Goal: Obtain resource: Obtain resource

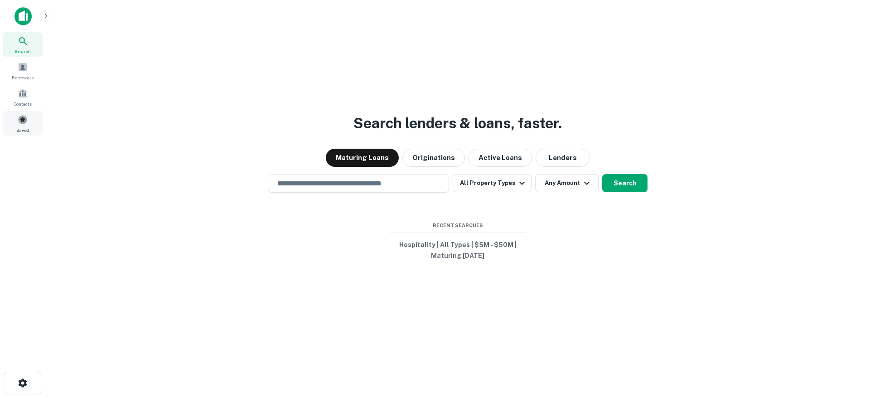
click at [19, 112] on div "Saved" at bounding box center [23, 123] width 40 height 24
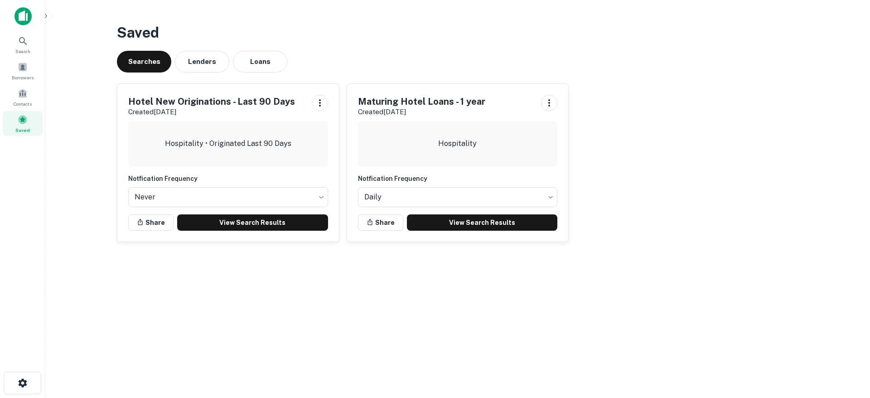
click at [458, 112] on p "Created [DATE]" at bounding box center [421, 112] width 127 height 11
click at [497, 227] on link "View Search Results" at bounding box center [482, 222] width 151 height 16
click at [369, 44] on div "Saved Searches Lenders Loans Hotel New Originations - Last 90 Days Created [DAT…" at bounding box center [458, 136] width 696 height 242
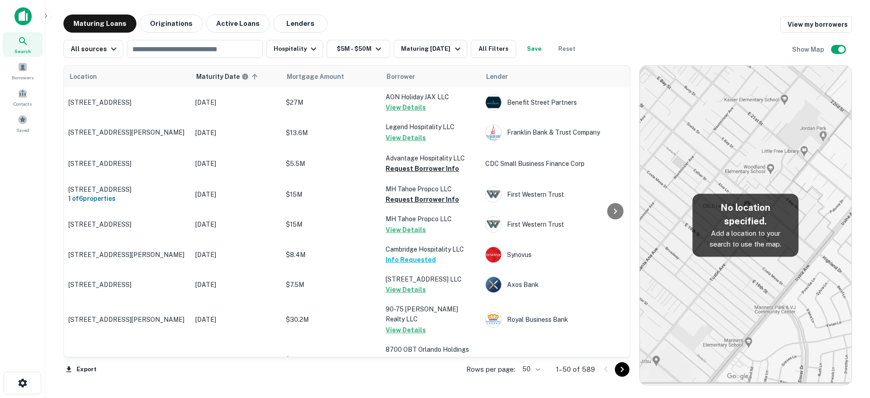
click at [427, 20] on div "Maturing Loans Originations Active Loans Lenders View my borrowers" at bounding box center [457, 24] width 789 height 18
click at [538, 370] on body "Search Borrowers Contacts Saved Maturing Loans Originations Active Loans Lender…" at bounding box center [435, 199] width 870 height 398
drag, startPoint x: 528, startPoint y: 378, endPoint x: 582, endPoint y: 372, distance: 54.7
click at [528, 378] on li "100" at bounding box center [532, 379] width 26 height 16
click at [621, 371] on icon "Go to next page" at bounding box center [622, 369] width 3 height 5
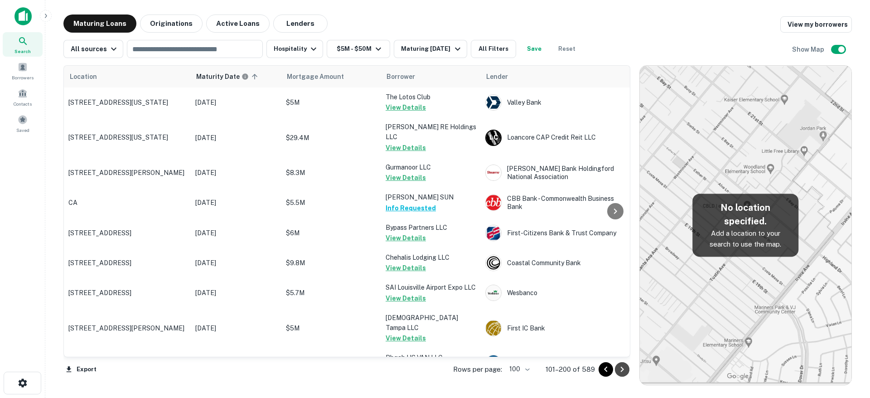
click at [621, 371] on icon "Go to next page" at bounding box center [622, 369] width 3 height 5
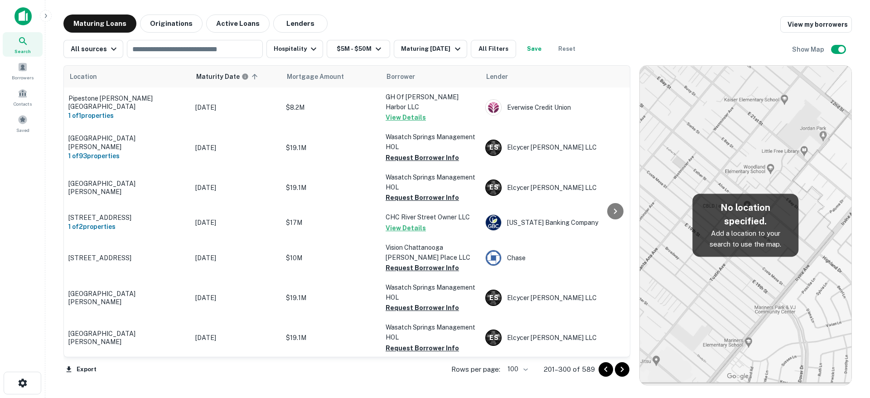
click at [621, 371] on icon "Go to next page" at bounding box center [622, 369] width 3 height 5
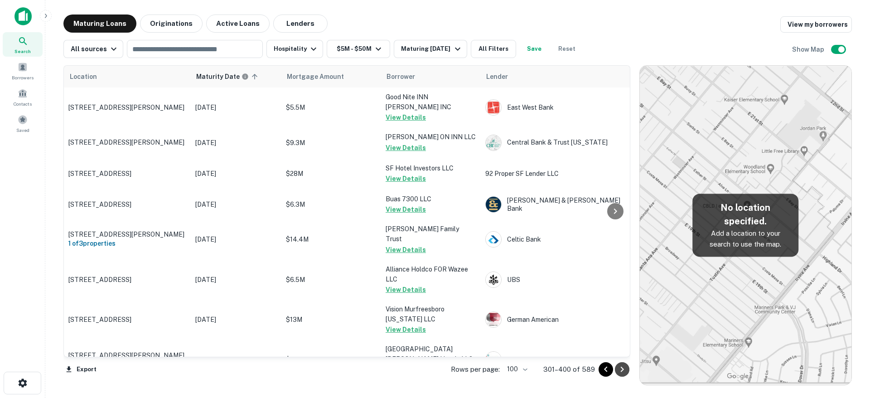
click at [621, 371] on icon "Go to next page" at bounding box center [622, 369] width 3 height 5
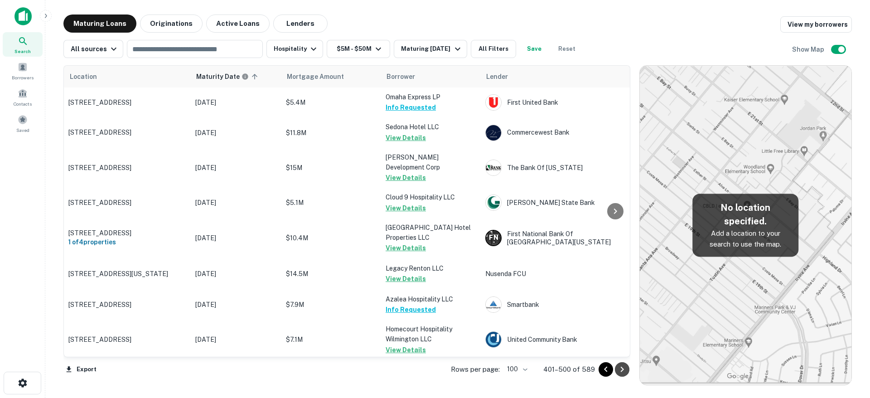
click at [621, 371] on icon "Go to next page" at bounding box center [622, 369] width 3 height 5
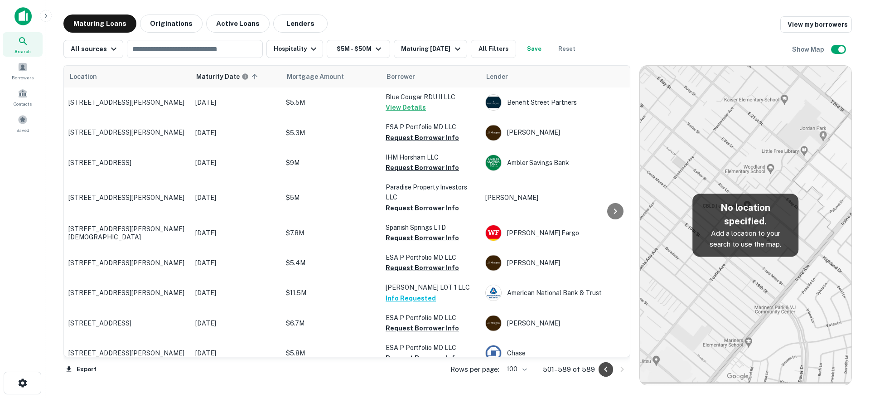
click at [604, 374] on icon "Go to previous page" at bounding box center [606, 369] width 11 height 11
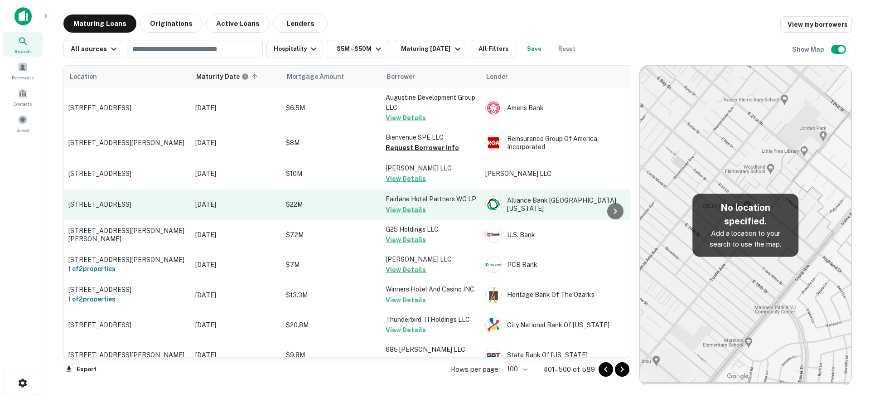
scroll to position [1703, 0]
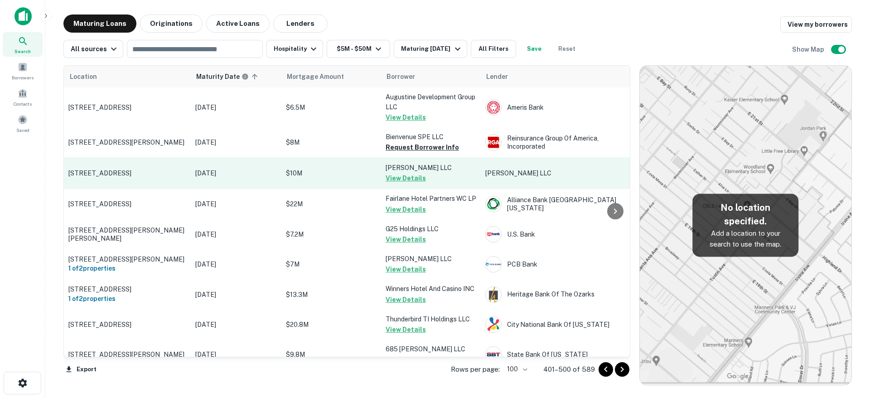
click at [407, 173] on button "View Details" at bounding box center [406, 178] width 40 height 11
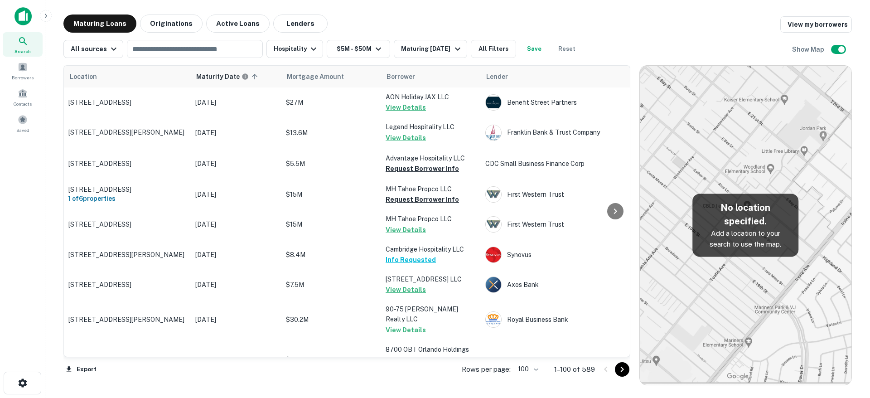
scroll to position [1703, 0]
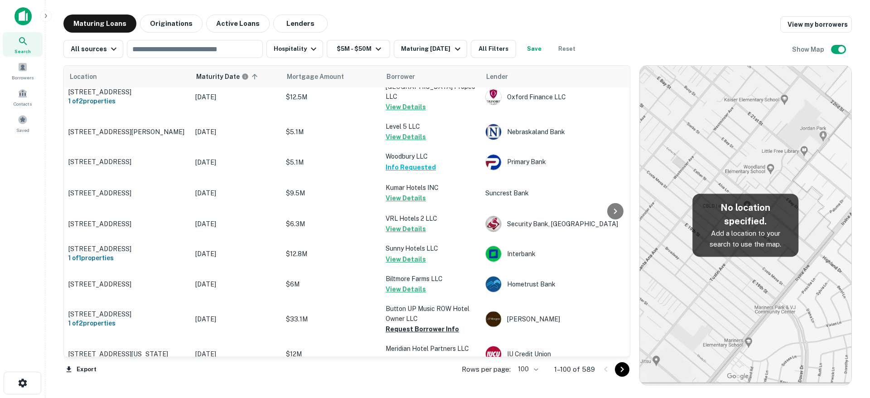
click at [618, 371] on icon "Go to next page" at bounding box center [622, 369] width 11 height 11
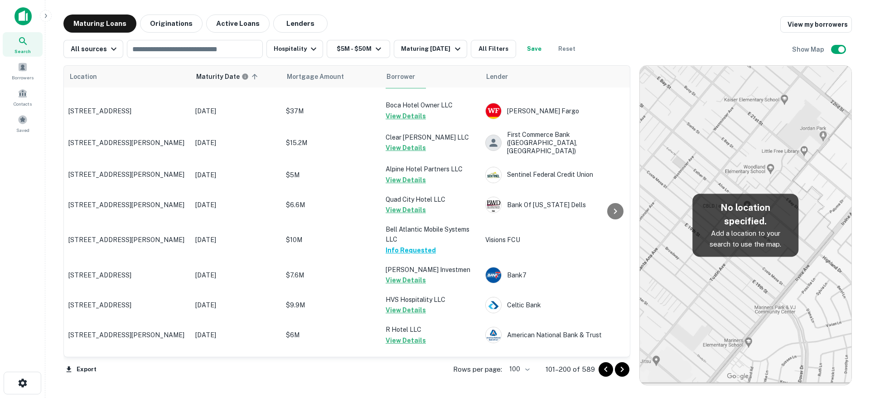
click at [619, 371] on icon "Go to next page" at bounding box center [622, 369] width 11 height 11
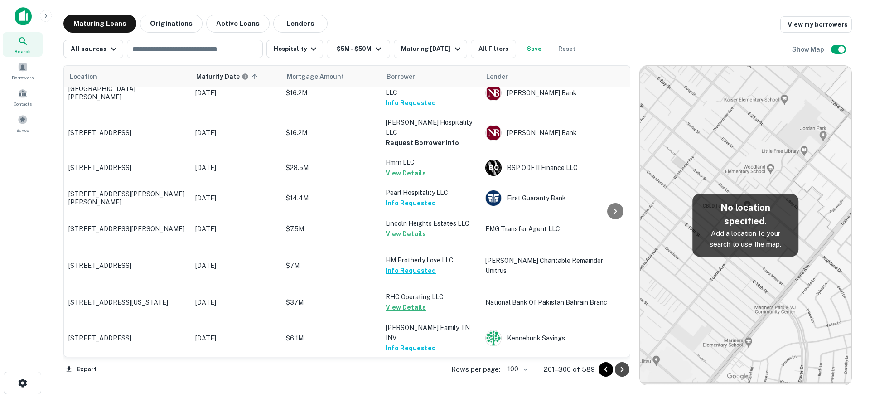
click at [619, 371] on icon "Go to next page" at bounding box center [622, 369] width 11 height 11
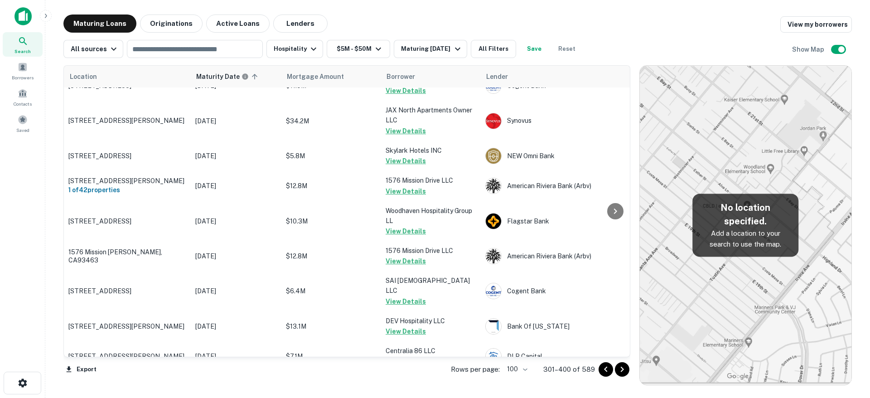
scroll to position [2894, 0]
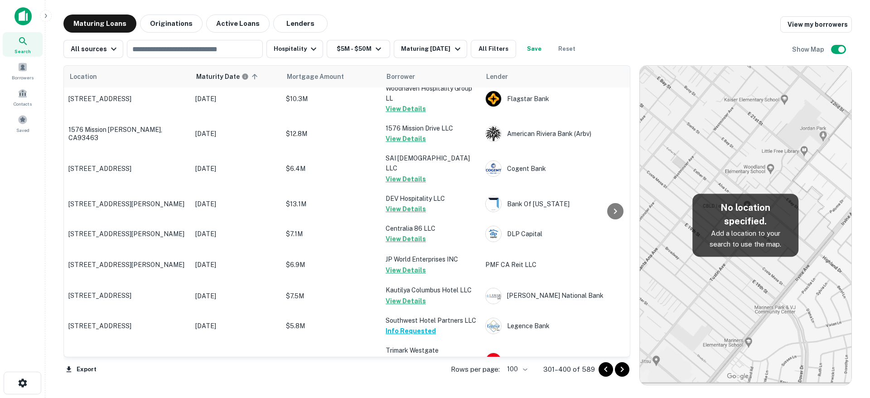
click at [621, 371] on icon "Go to next page" at bounding box center [622, 369] width 3 height 5
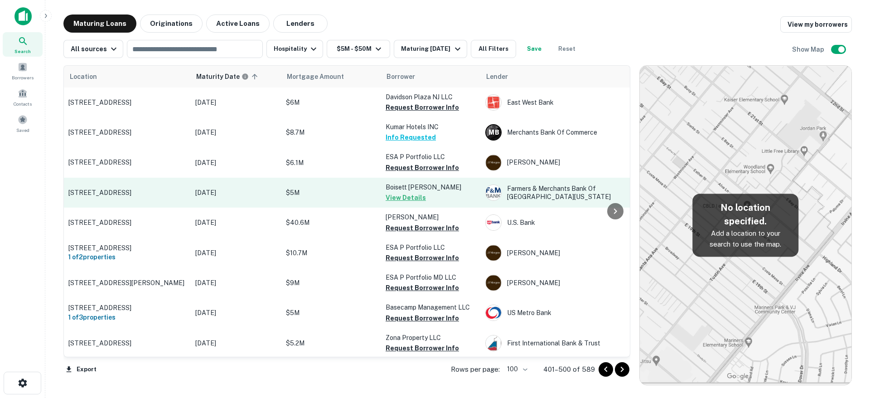
scroll to position [2802, 0]
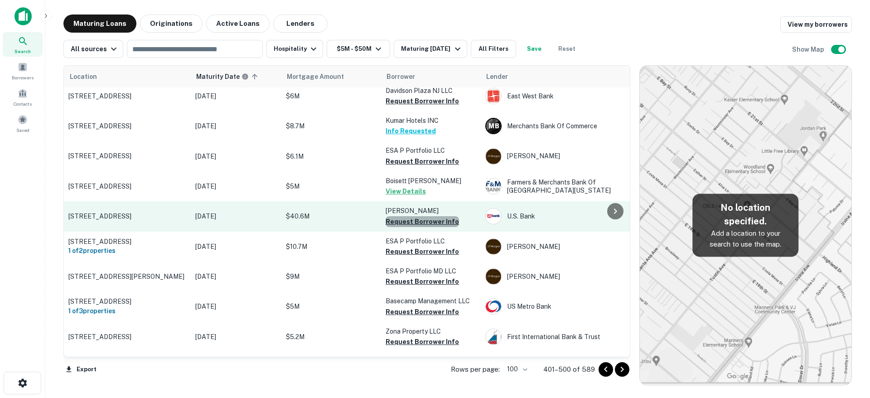
click at [433, 216] on button "Request Borrower Info" at bounding box center [422, 221] width 73 height 11
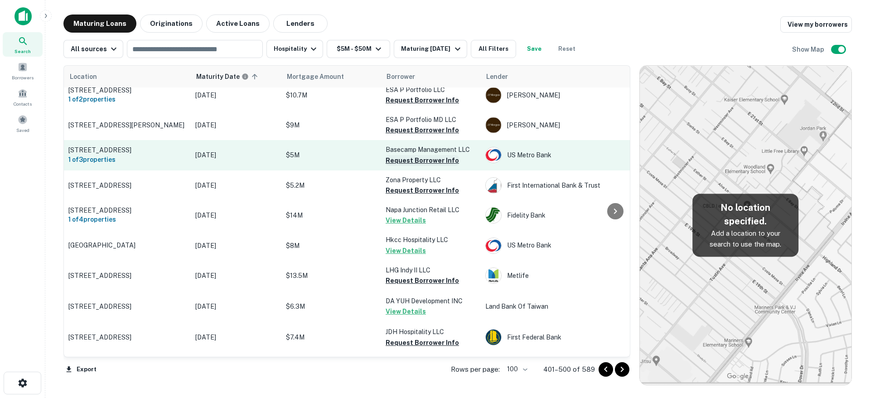
scroll to position [2953, 0]
click at [441, 155] on button "Request Borrower Info" at bounding box center [422, 160] width 73 height 11
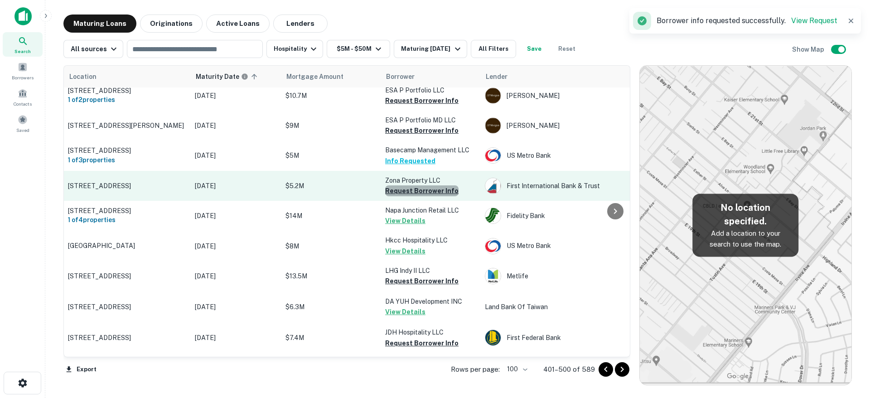
click at [432, 185] on button "Request Borrower Info" at bounding box center [421, 190] width 73 height 11
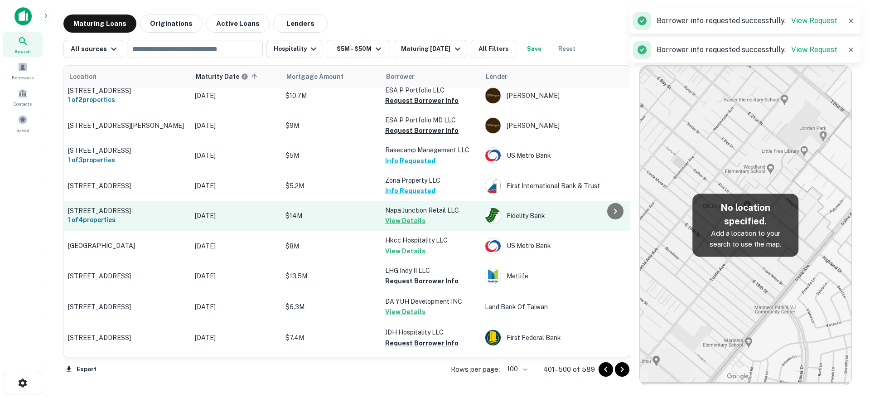
scroll to position [2953, 0]
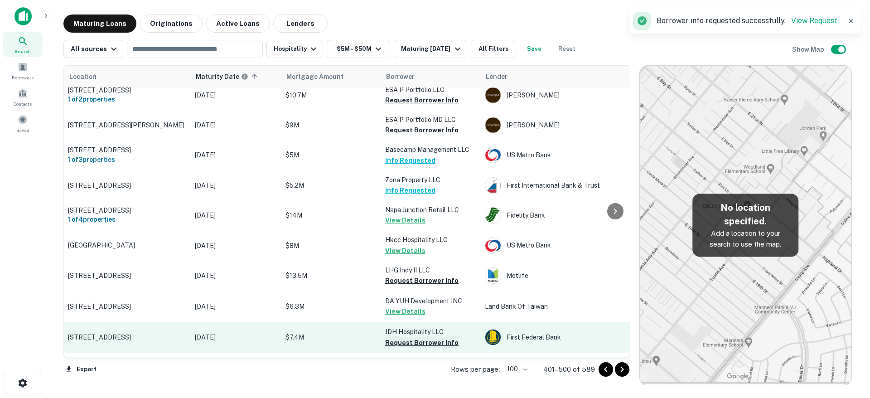
click at [437, 337] on button "Request Borrower Info" at bounding box center [421, 342] width 73 height 11
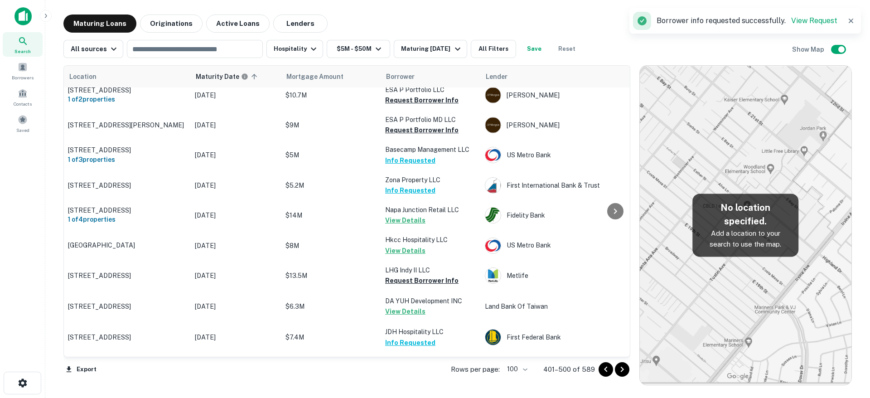
click at [619, 370] on icon "Go to next page" at bounding box center [622, 369] width 11 height 11
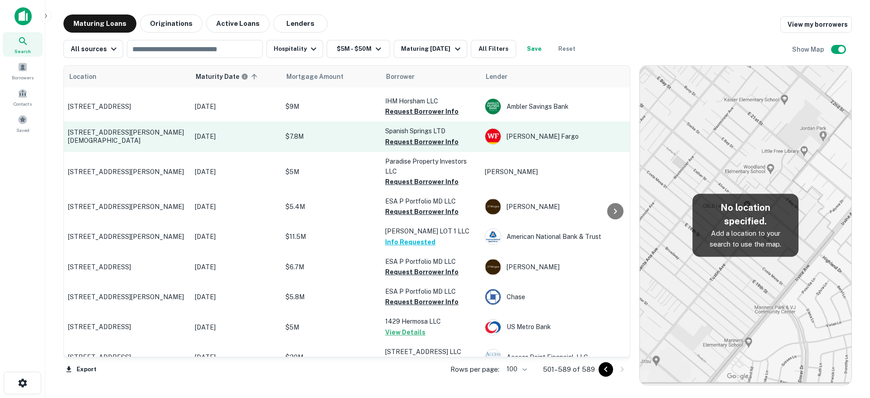
scroll to position [57, 0]
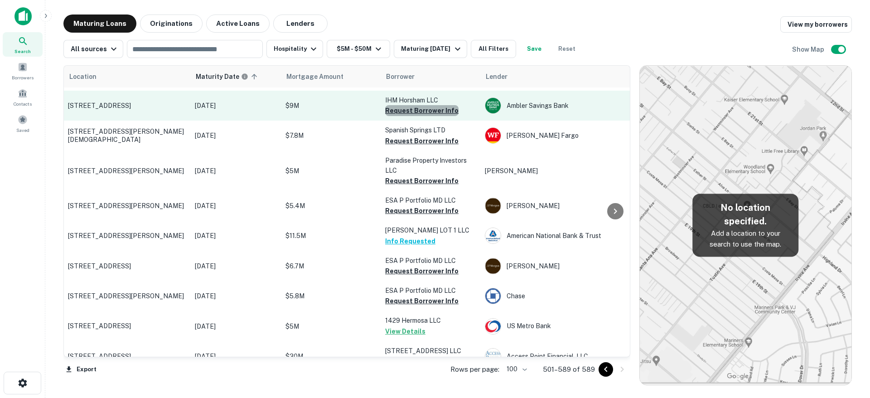
click at [430, 109] on button "Request Borrower Info" at bounding box center [421, 110] width 73 height 11
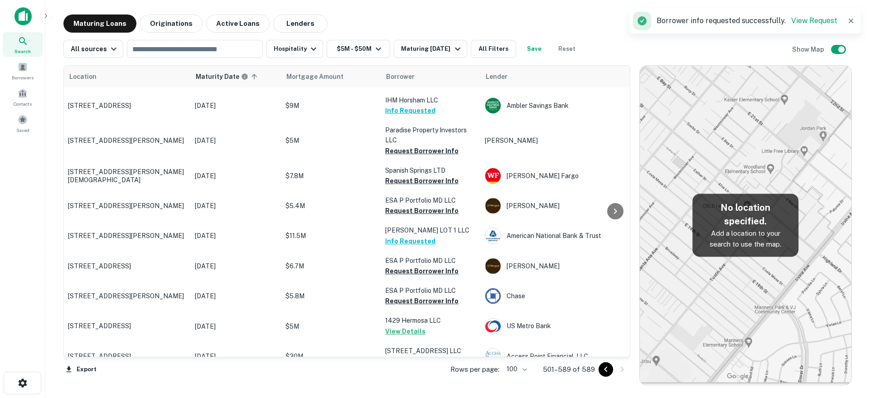
click at [425, 141] on p "Paradise Property Investors LLC" at bounding box center [430, 135] width 91 height 20
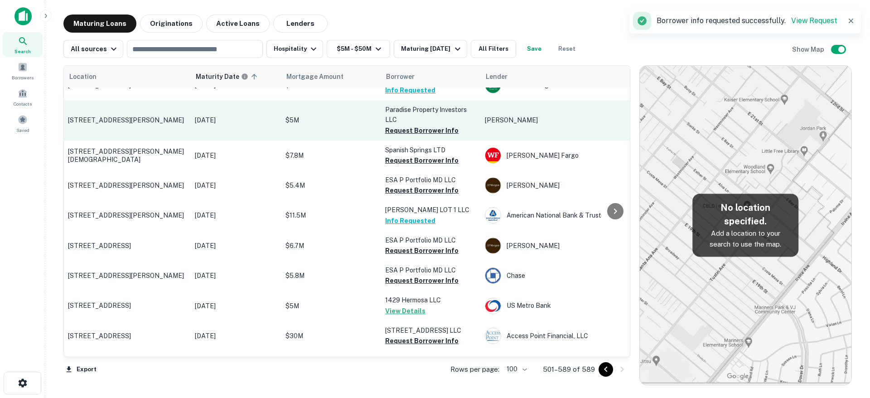
scroll to position [63, 0]
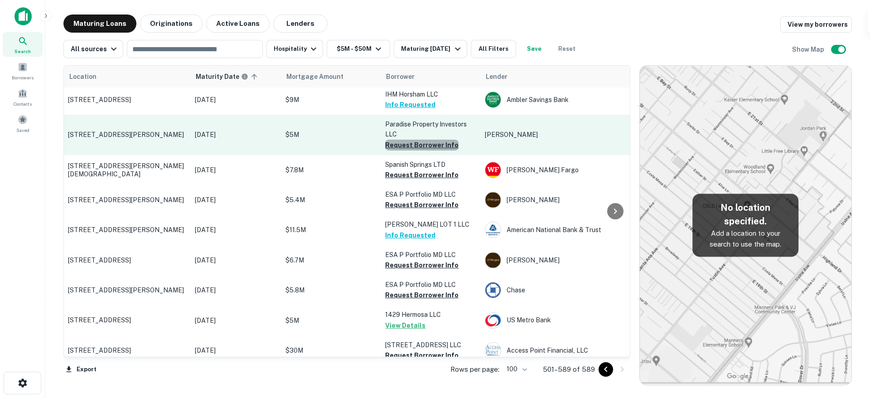
click at [437, 147] on button "Request Borrower Info" at bounding box center [421, 145] width 73 height 11
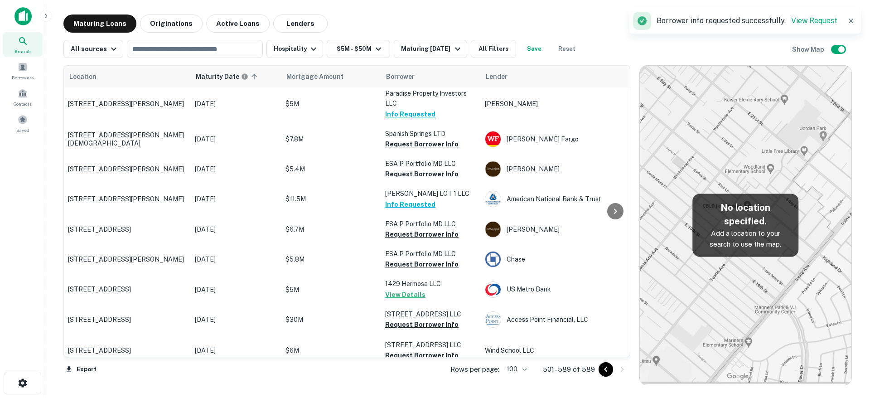
scroll to position [97, 0]
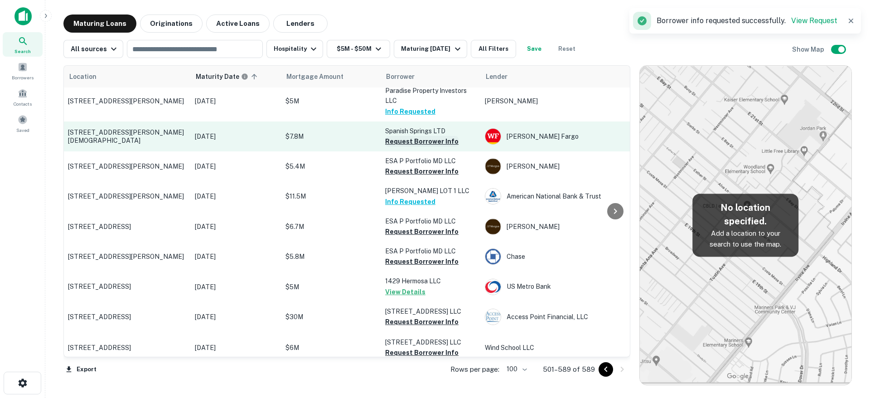
click at [435, 142] on button "Request Borrower Info" at bounding box center [421, 141] width 73 height 11
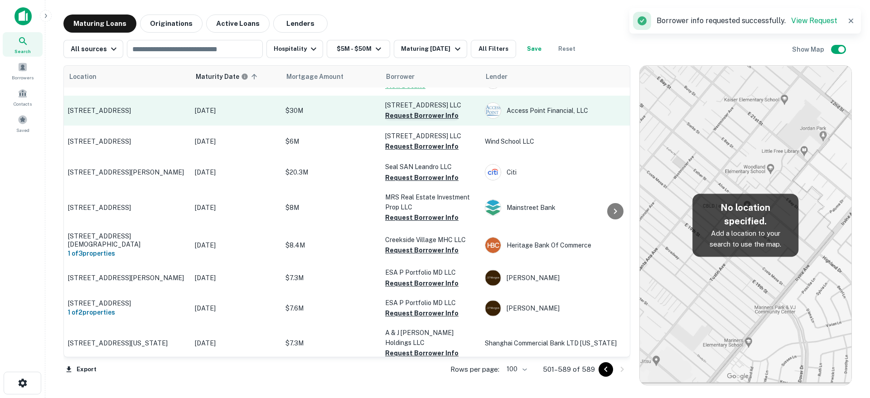
scroll to position [301, 0]
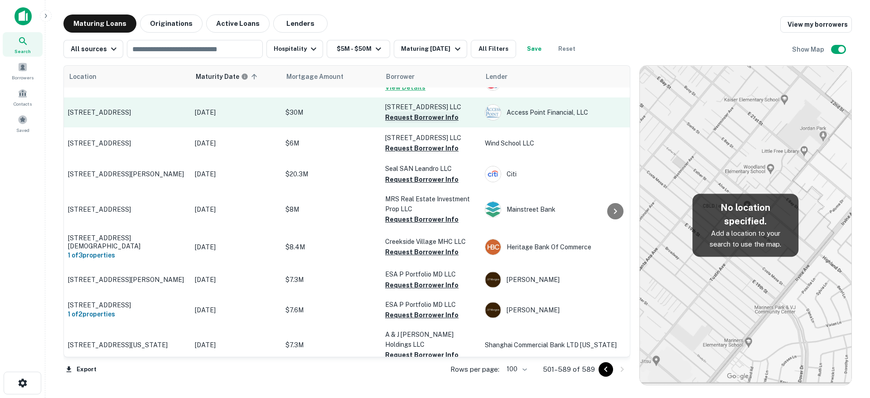
click at [437, 123] on button "Request Borrower Info" at bounding box center [421, 117] width 73 height 11
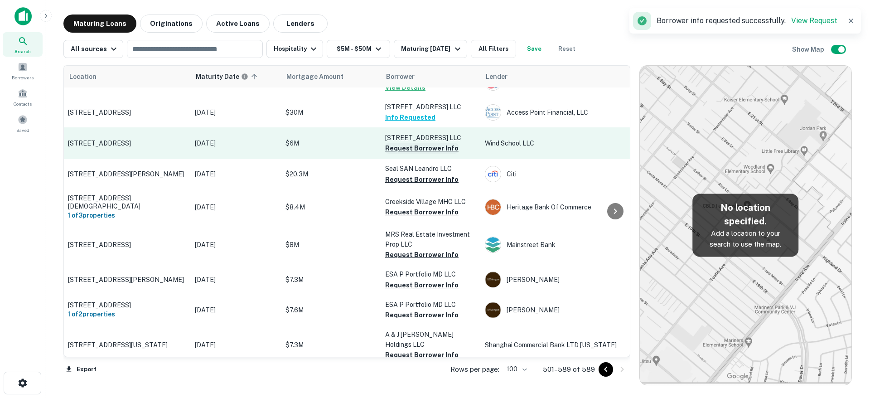
click at [433, 154] on button "Request Borrower Info" at bounding box center [421, 148] width 73 height 11
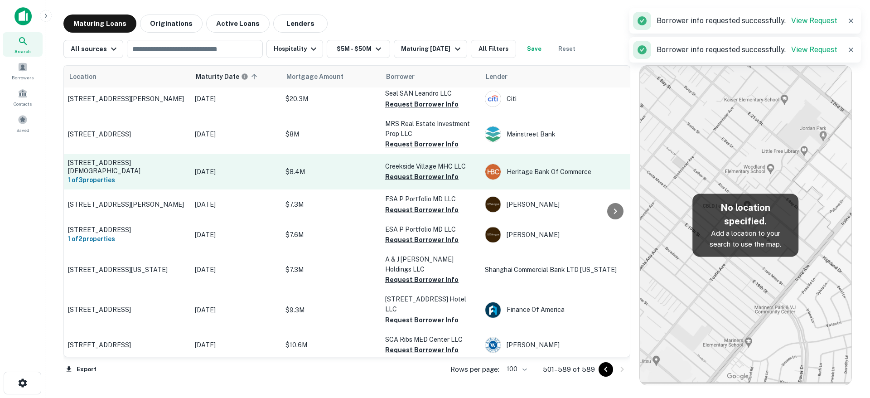
scroll to position [381, 0]
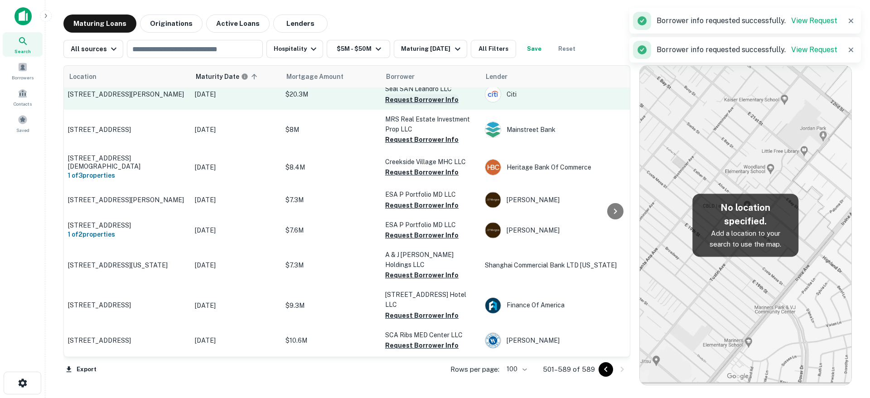
click at [435, 105] on button "Request Borrower Info" at bounding box center [421, 99] width 73 height 11
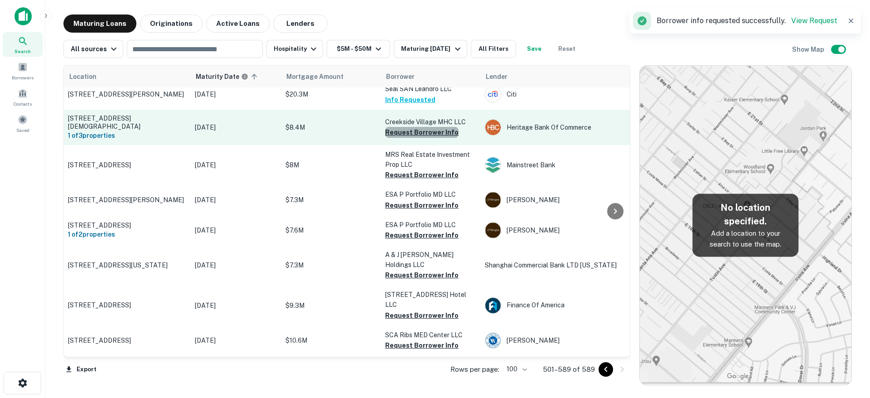
click at [439, 138] on button "Request Borrower Info" at bounding box center [421, 132] width 73 height 11
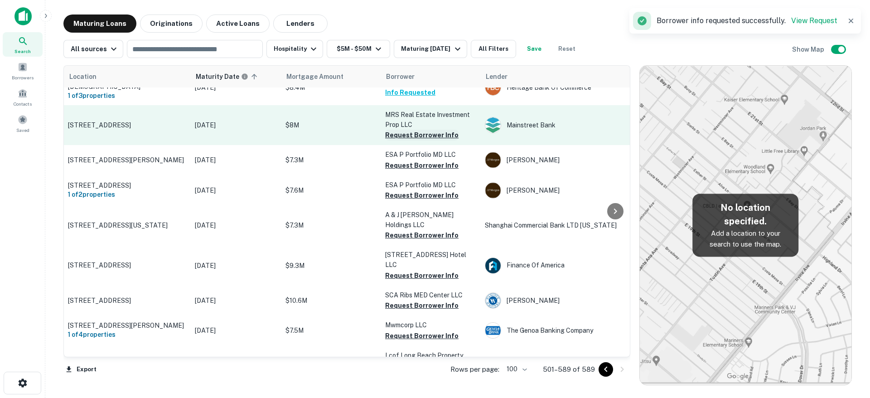
scroll to position [421, 0]
click at [436, 140] on button "Request Borrower Info" at bounding box center [421, 134] width 73 height 11
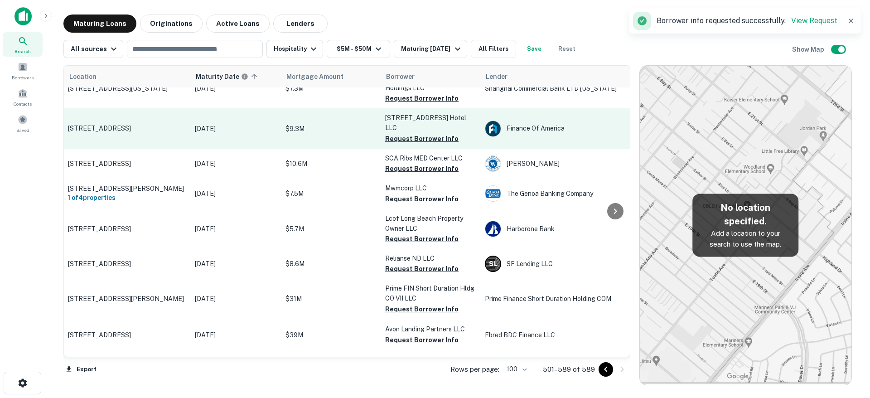
scroll to position [546, 0]
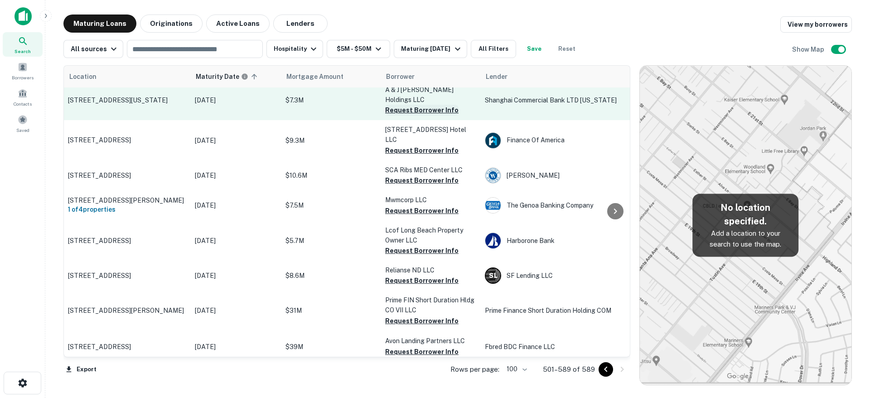
click at [439, 114] on button "Request Borrower Info" at bounding box center [421, 110] width 73 height 11
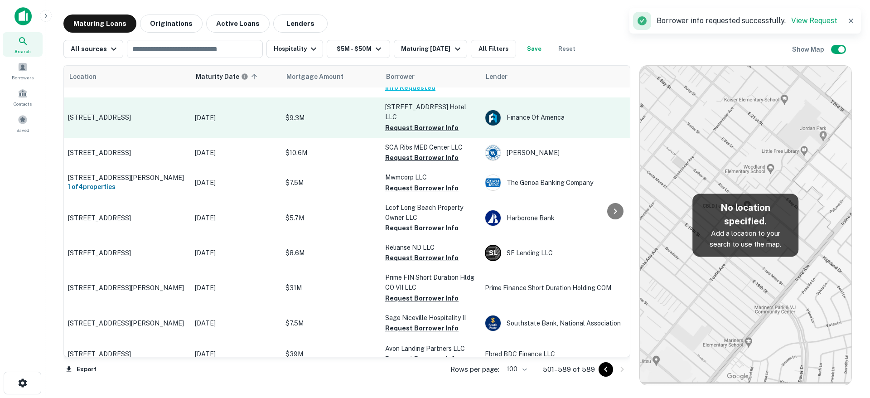
scroll to position [574, 0]
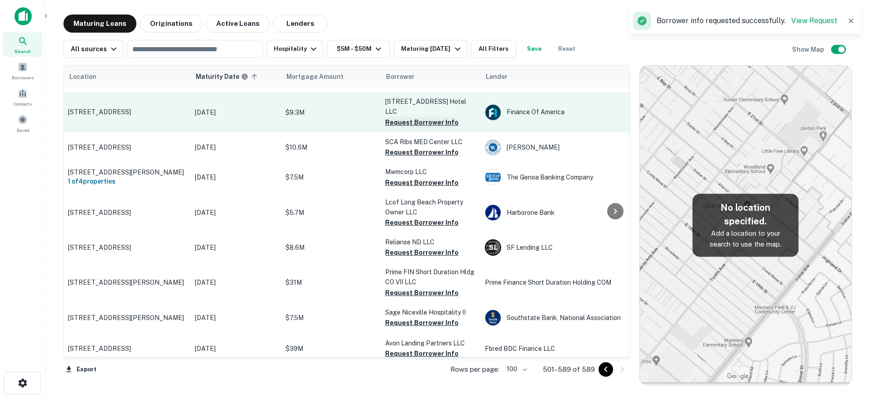
click at [441, 117] on button "Request Borrower Info" at bounding box center [421, 122] width 73 height 11
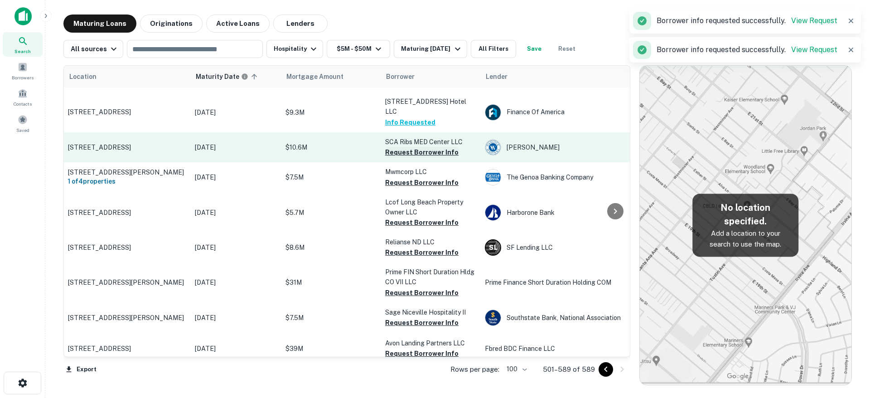
click at [434, 147] on button "Request Borrower Info" at bounding box center [421, 152] width 73 height 11
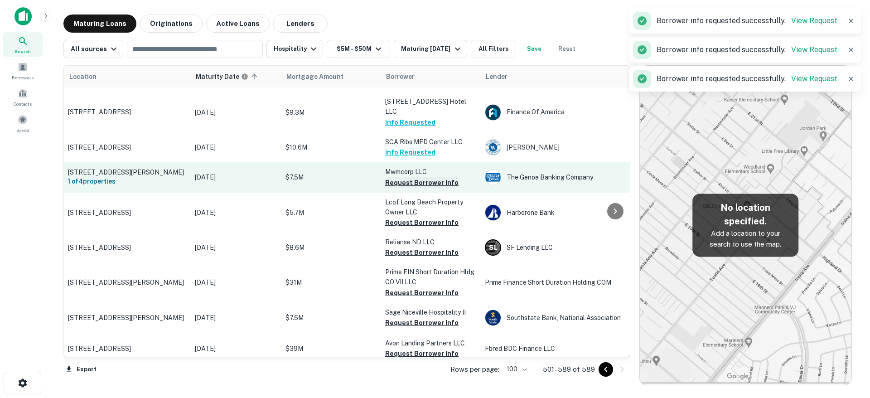
click at [430, 177] on button "Request Borrower Info" at bounding box center [421, 182] width 73 height 11
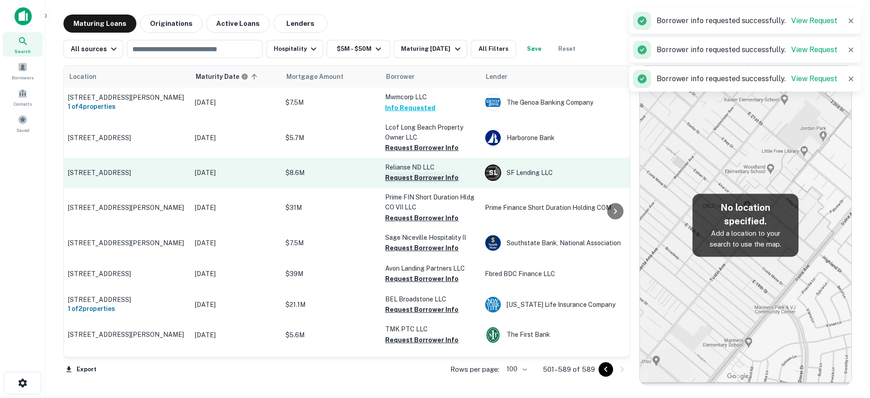
scroll to position [648, 0]
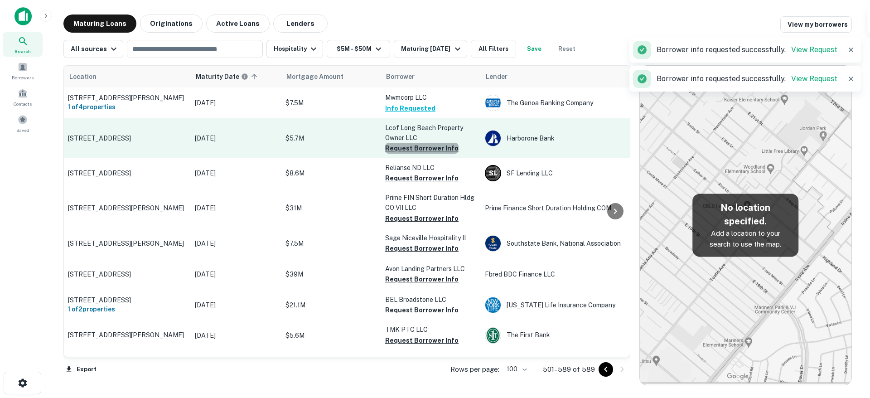
click at [438, 143] on button "Request Borrower Info" at bounding box center [421, 148] width 73 height 11
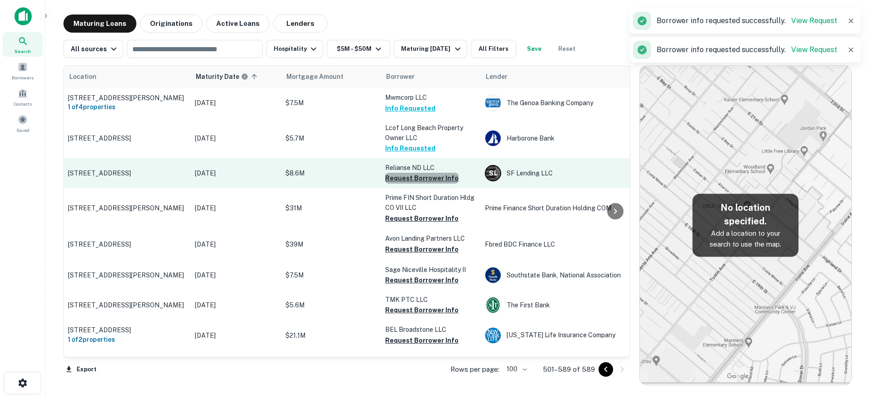
click at [433, 173] on button "Request Borrower Info" at bounding box center [421, 178] width 73 height 11
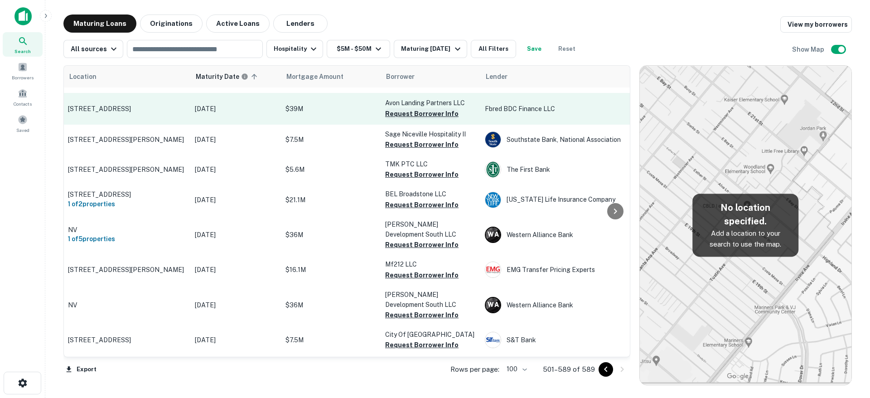
scroll to position [787, 0]
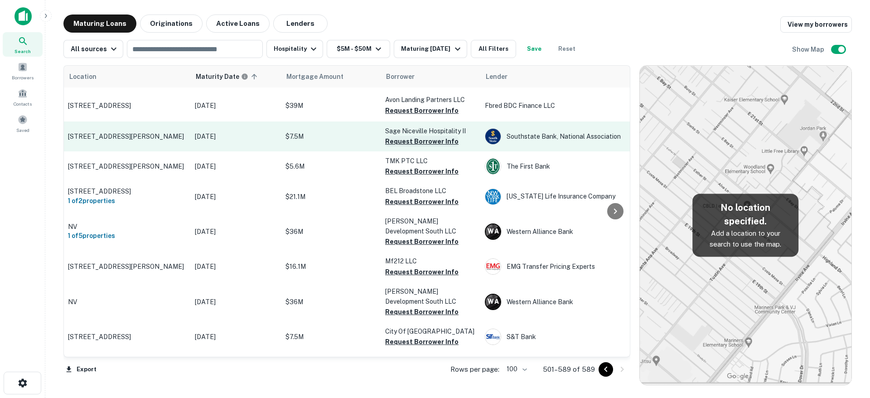
click at [434, 136] on button "Request Borrower Info" at bounding box center [421, 141] width 73 height 11
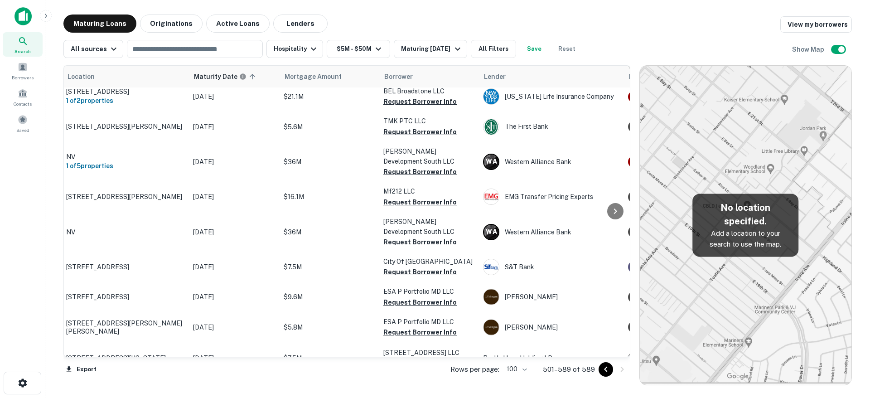
scroll to position [858, 2]
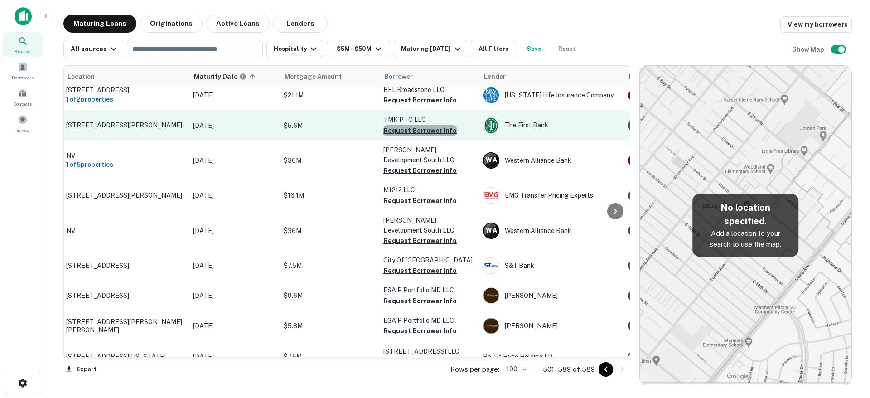
click at [438, 126] on button "Request Borrower Info" at bounding box center [419, 130] width 73 height 11
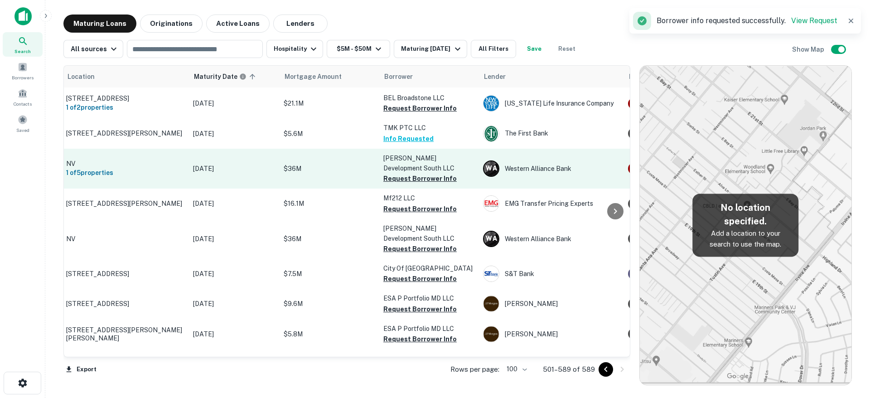
scroll to position [853, 2]
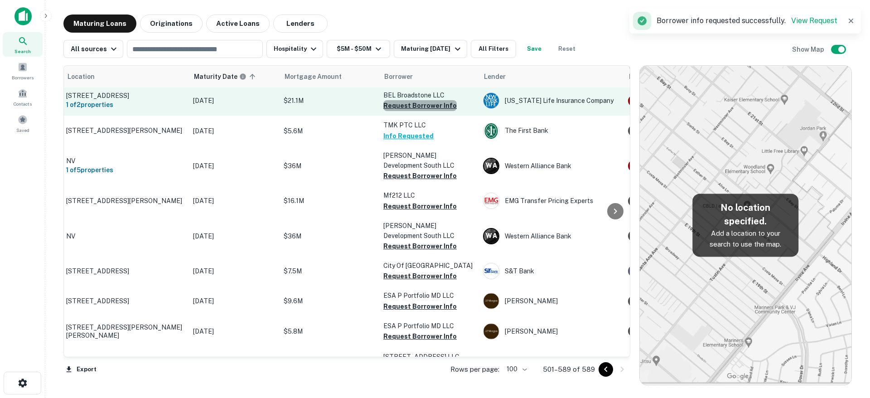
click at [439, 100] on button "Request Borrower Info" at bounding box center [419, 105] width 73 height 11
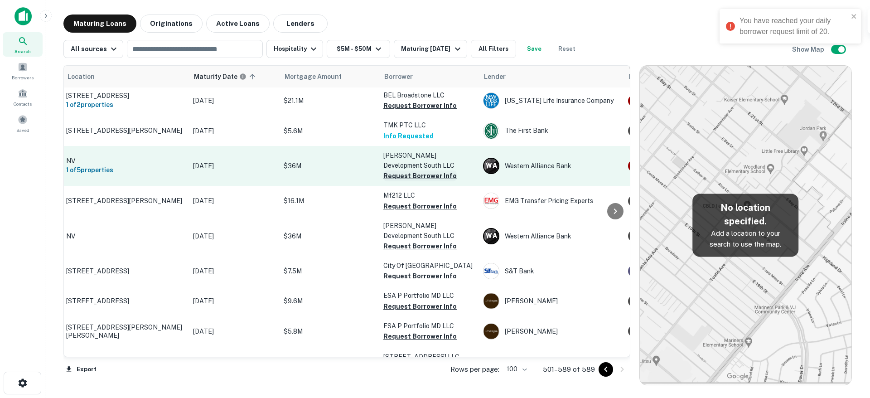
click at [435, 170] on button "Request Borrower Info" at bounding box center [419, 175] width 73 height 11
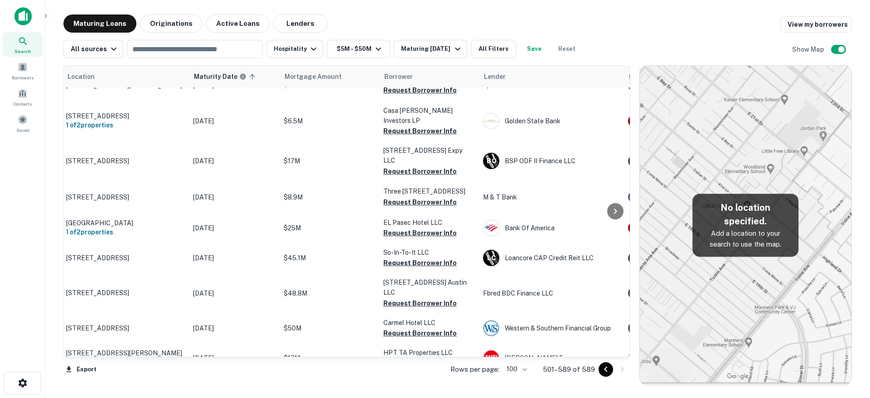
scroll to position [2592, 2]
